Goal: Find specific page/section

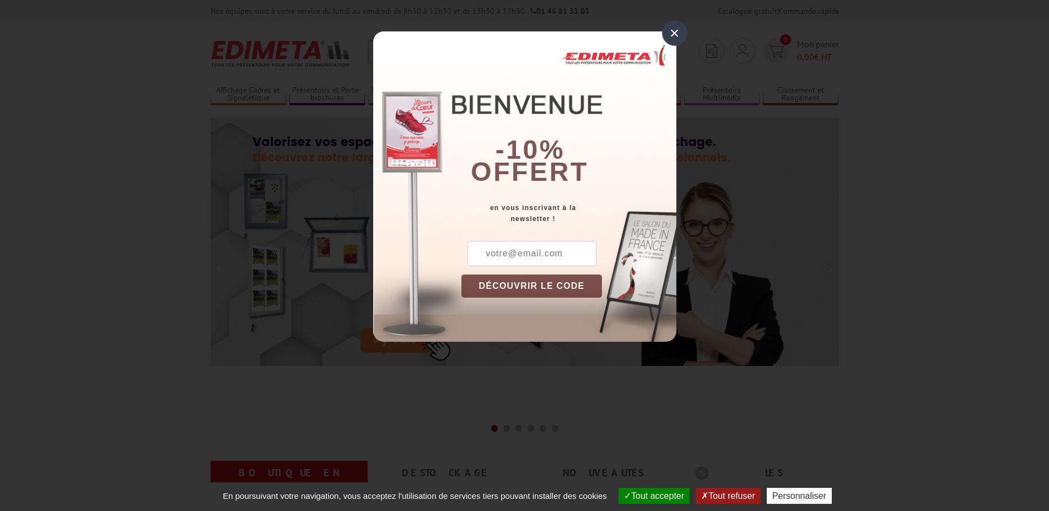
click at [676, 35] on div "×" at bounding box center [674, 32] width 25 height 25
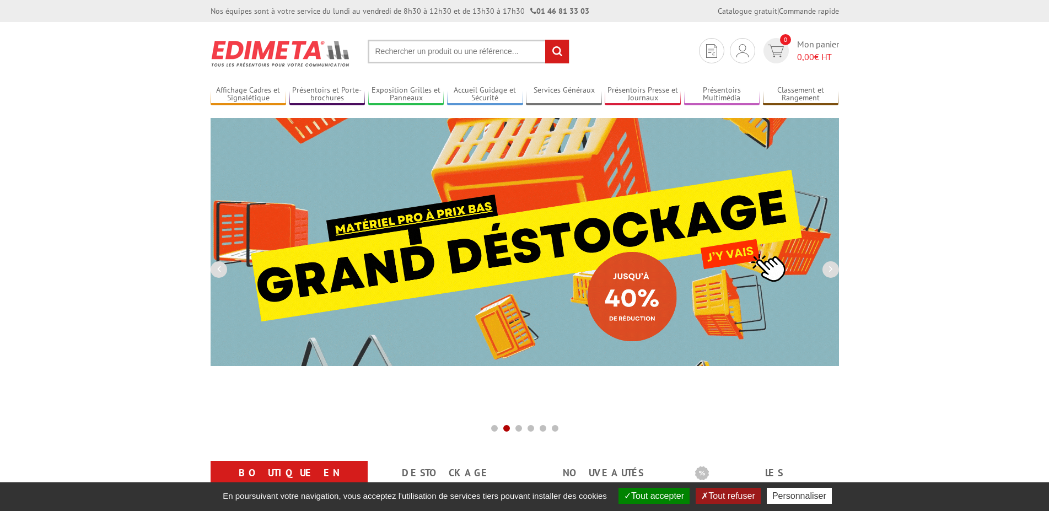
click at [395, 53] on input "text" at bounding box center [469, 52] width 202 height 24
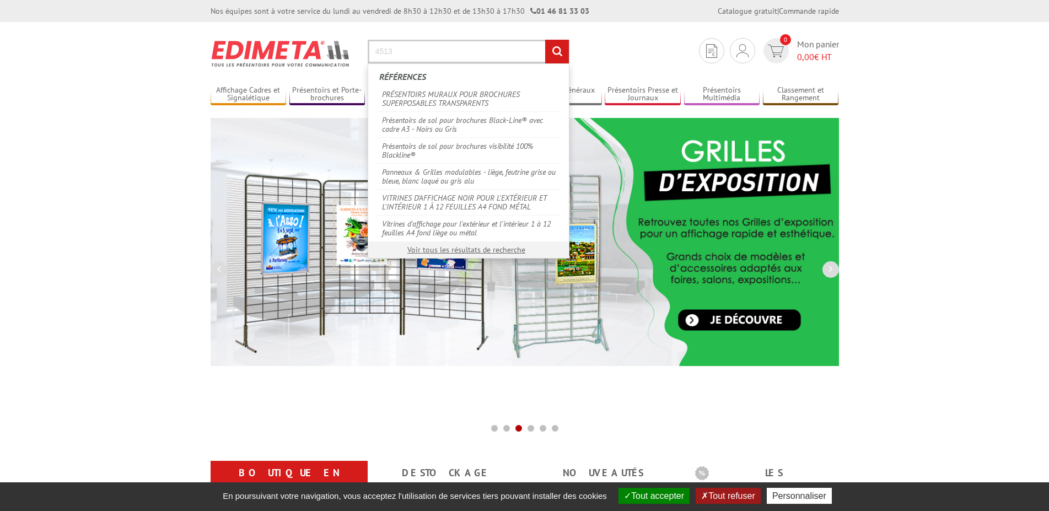
type input "4513"
click at [545, 40] on input "rechercher" at bounding box center [557, 52] width 24 height 24
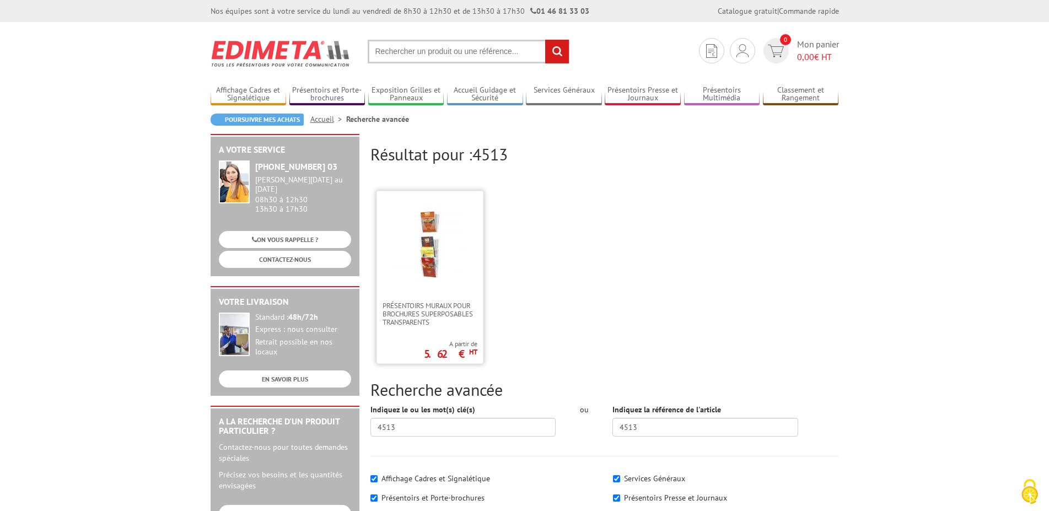
click at [440, 271] on img at bounding box center [430, 244] width 72 height 72
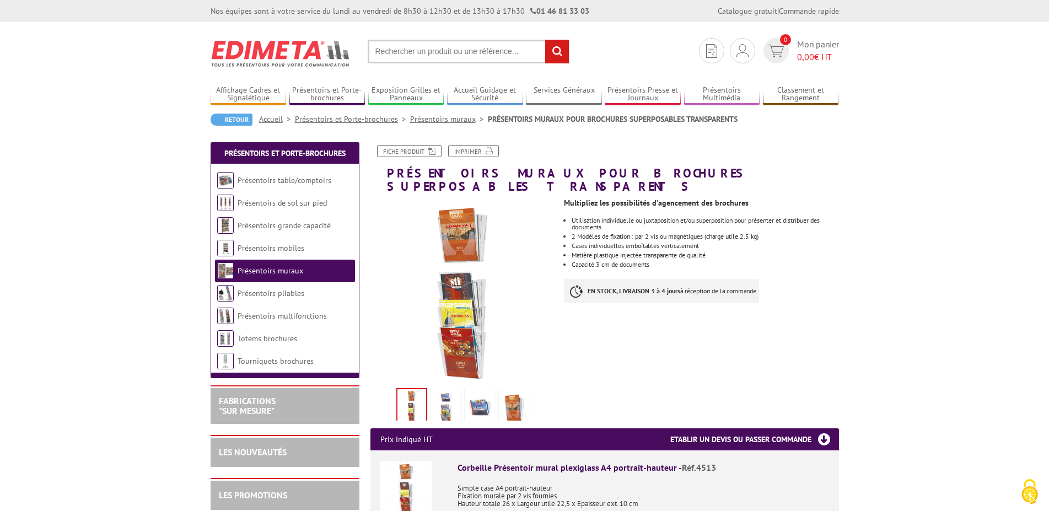
scroll to position [225, 0]
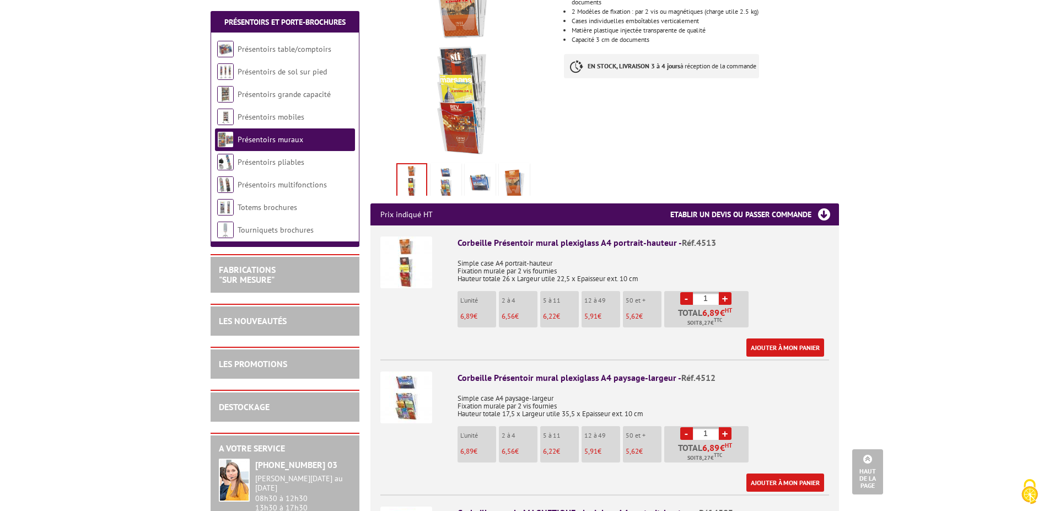
click at [407, 240] on img at bounding box center [406, 262] width 52 height 52
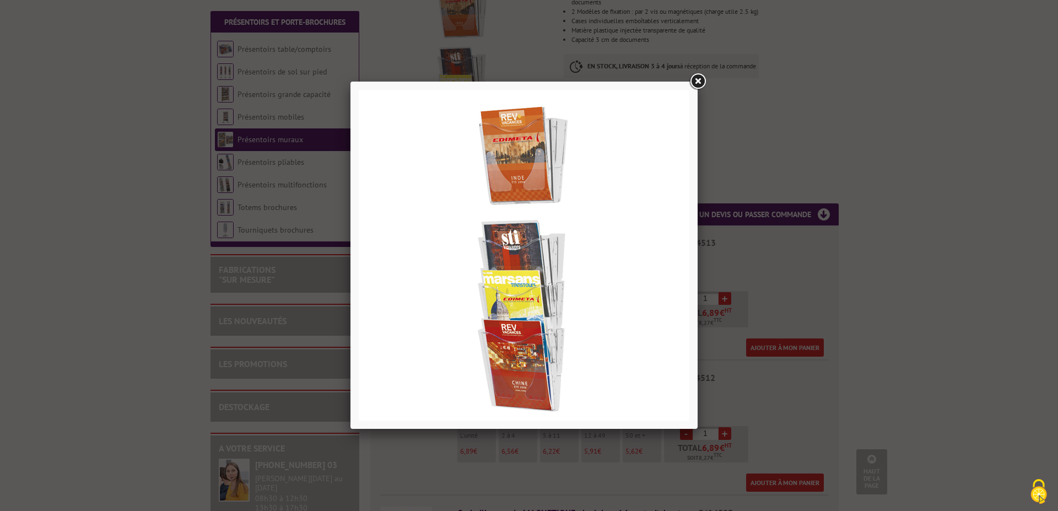
click at [695, 84] on link at bounding box center [698, 82] width 20 height 20
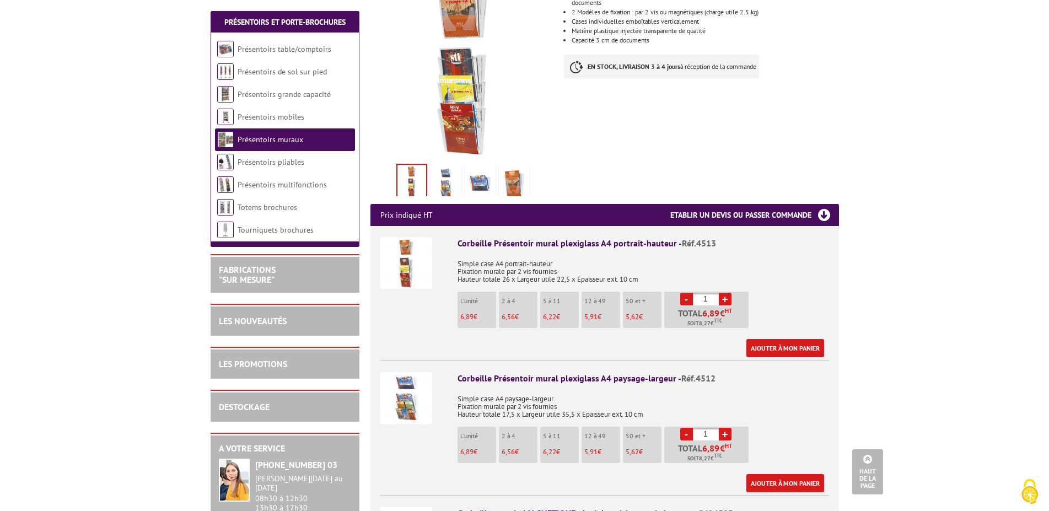
scroll to position [0, 0]
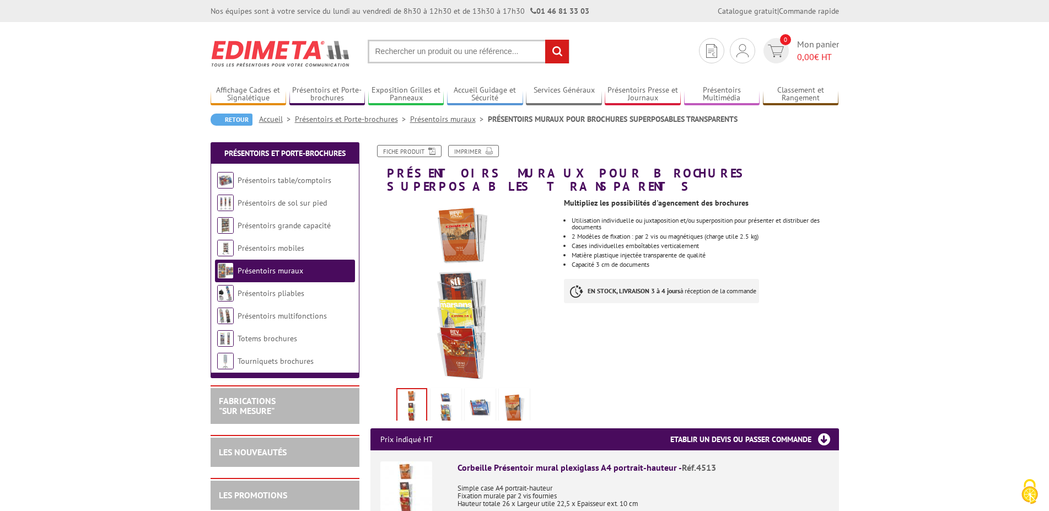
click at [406, 48] on input "text" at bounding box center [469, 52] width 202 height 24
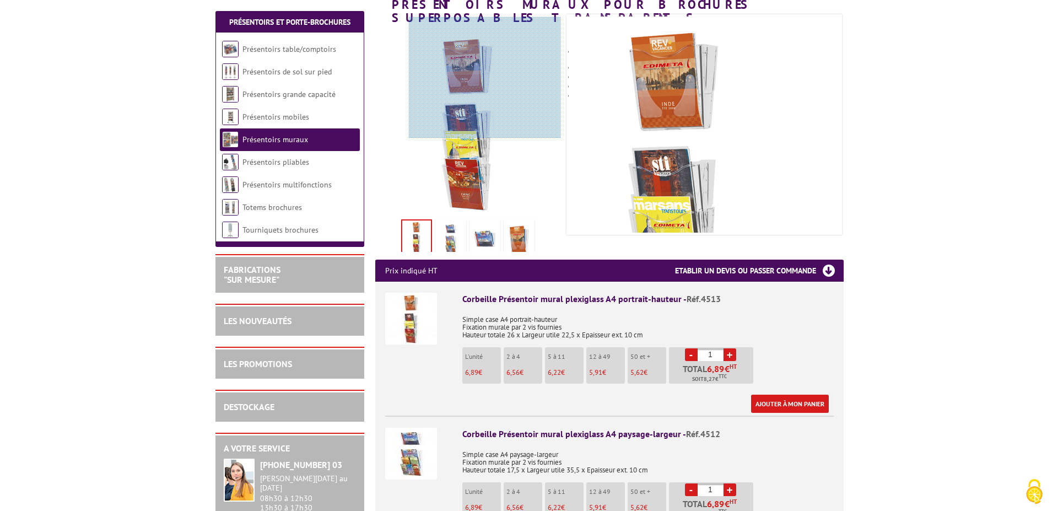
scroll to position [337, 0]
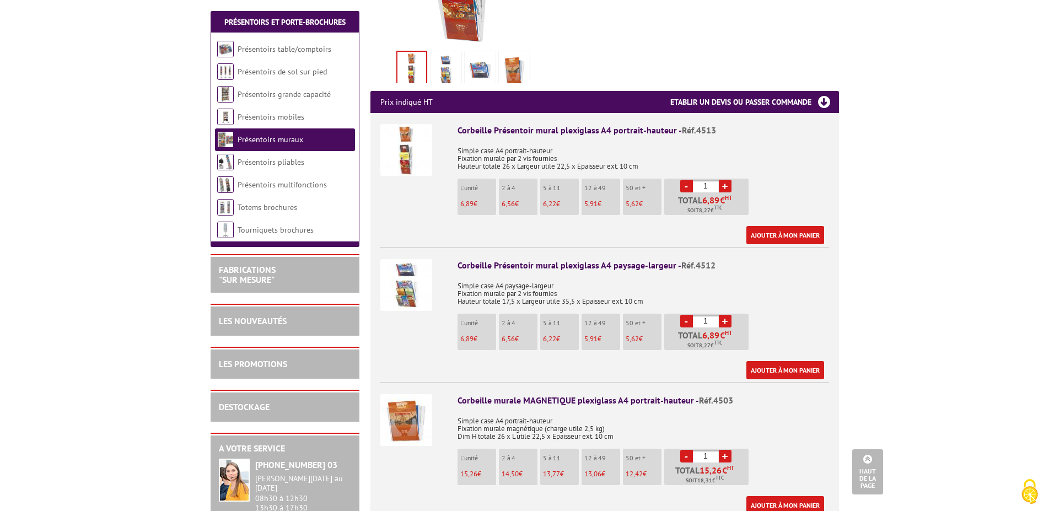
click at [419, 278] on img at bounding box center [406, 285] width 52 height 52
